Goal: Information Seeking & Learning: Learn about a topic

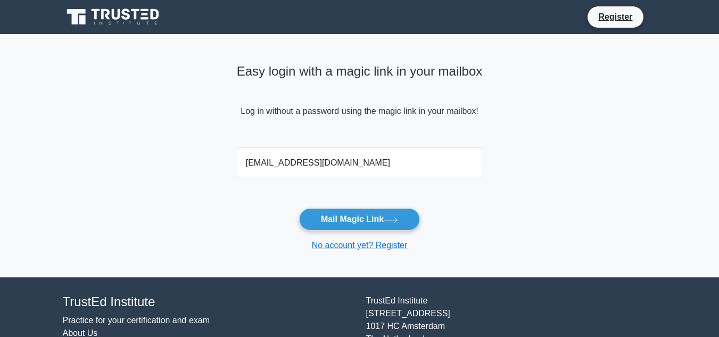
click at [137, 19] on icon at bounding box center [114, 17] width 102 height 20
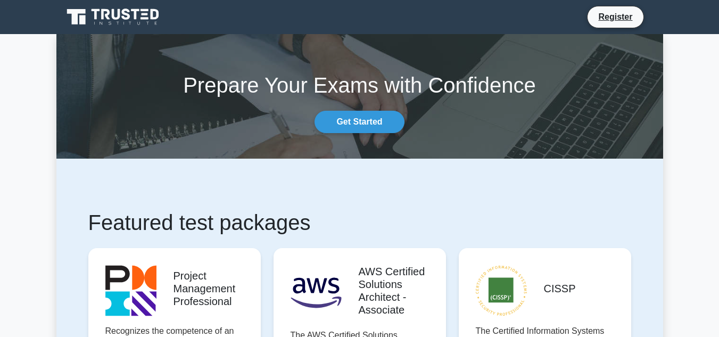
click at [542, 215] on h1 "Featured test packages" at bounding box center [359, 223] width 543 height 26
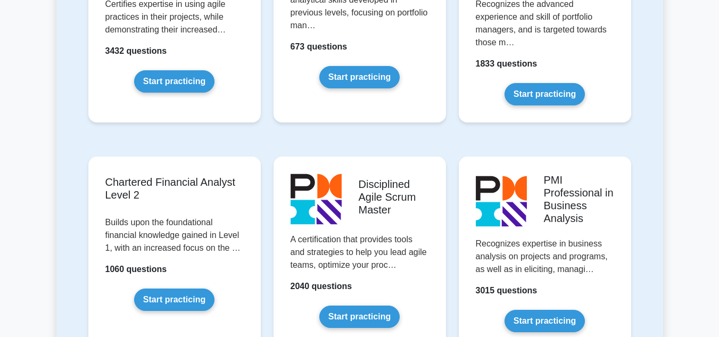
scroll to position [1256, 0]
